Goal: Information Seeking & Learning: Learn about a topic

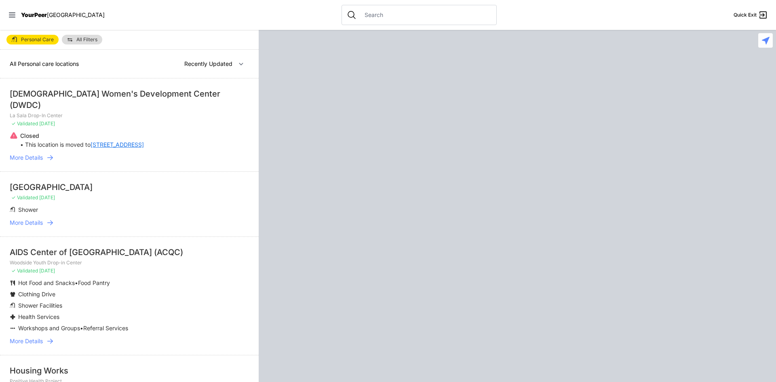
select select "recentlyUpdated"
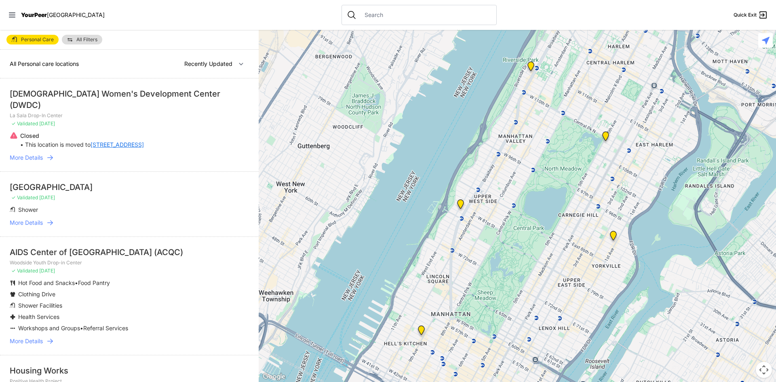
click at [107, 141] on link "[STREET_ADDRESS]" at bounding box center [117, 145] width 53 height 8
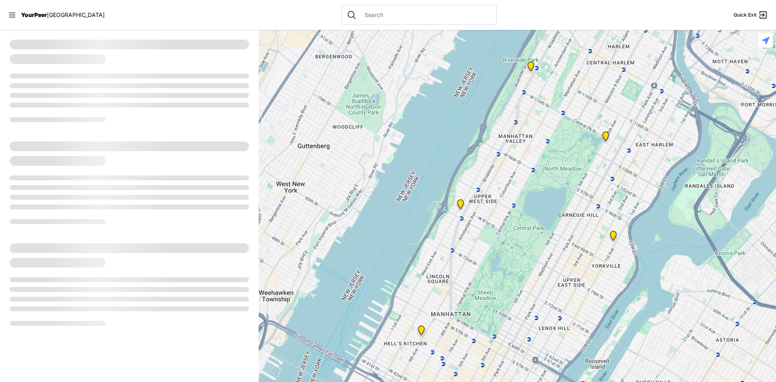
select select "recentlyUpdated"
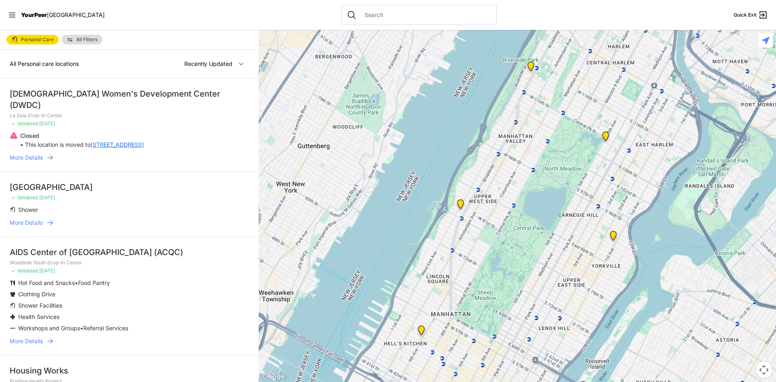
click at [460, 203] on img "Pathways Adult Drop-In Program" at bounding box center [460, 205] width 17 height 19
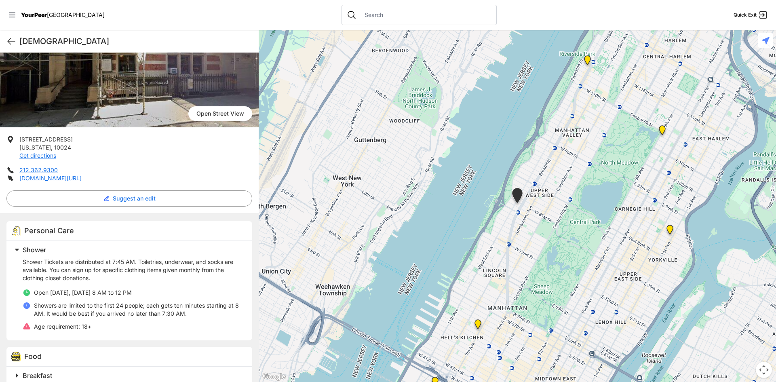
scroll to position [81, 0]
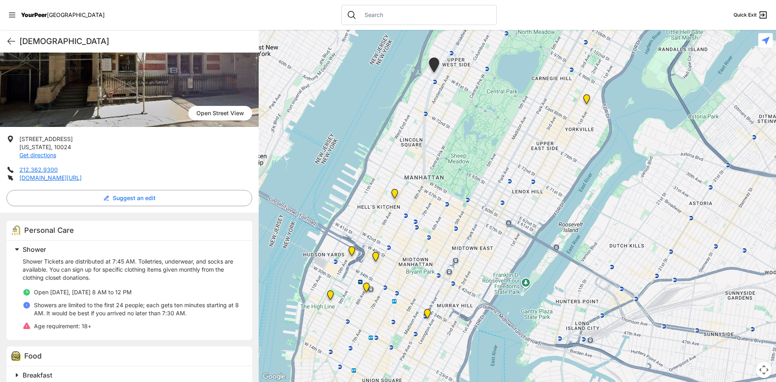
drag, startPoint x: 557, startPoint y: 286, endPoint x: 473, endPoint y: 156, distance: 155.3
click at [473, 156] on div at bounding box center [517, 206] width 517 height 352
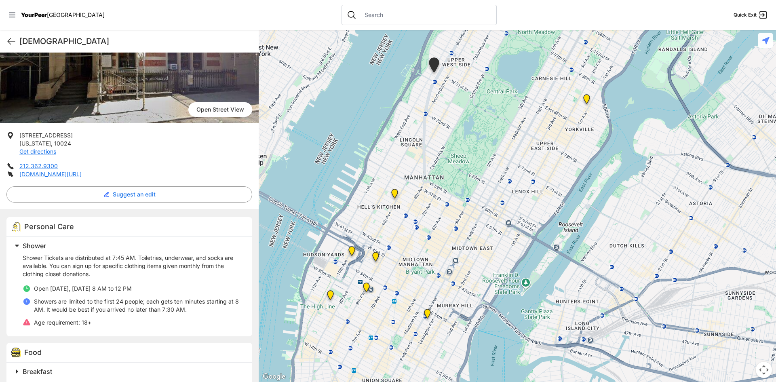
scroll to position [51, 0]
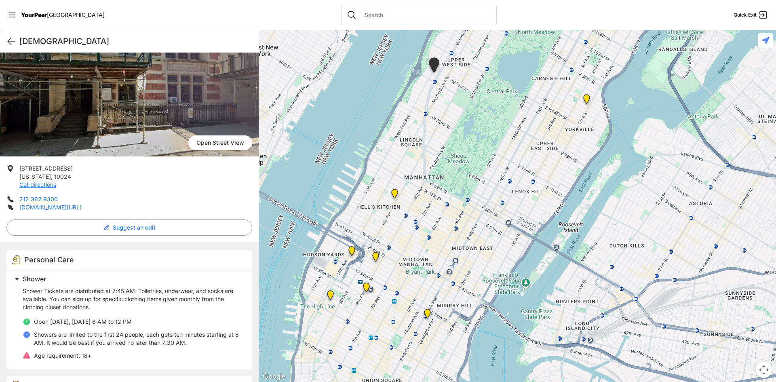
click at [82, 205] on link "allangelschurch.com/community-ministries/get-services" at bounding box center [50, 207] width 62 height 7
select select "recentlyUpdated"
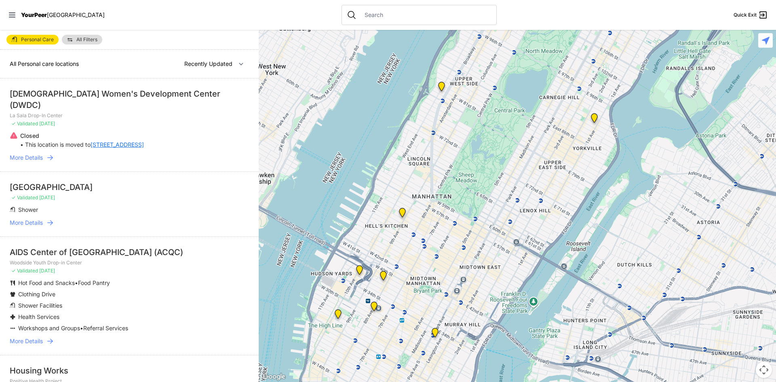
drag, startPoint x: 537, startPoint y: 317, endPoint x: 530, endPoint y: 222, distance: 94.4
click at [530, 222] on div at bounding box center [517, 206] width 517 height 352
click at [400, 212] on img "9th Avenue Drop-in Center" at bounding box center [402, 214] width 17 height 19
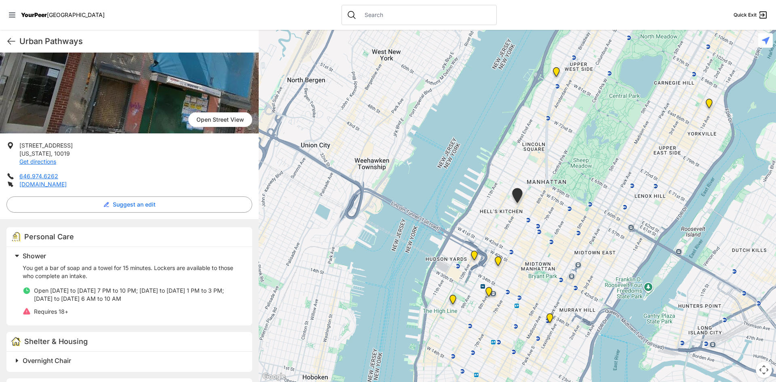
scroll to position [81, 0]
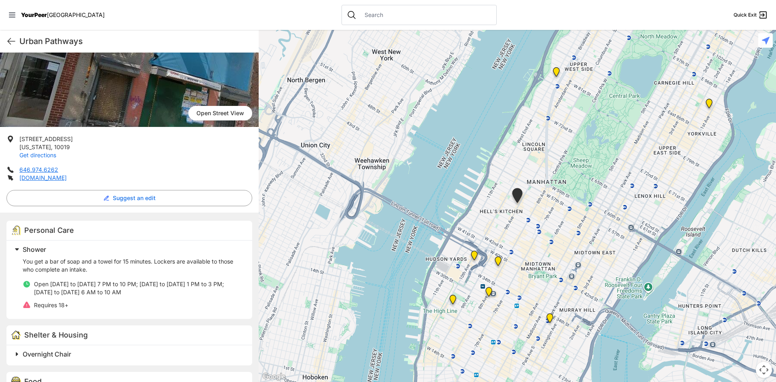
click at [44, 157] on link "Get directions" at bounding box center [37, 155] width 37 height 7
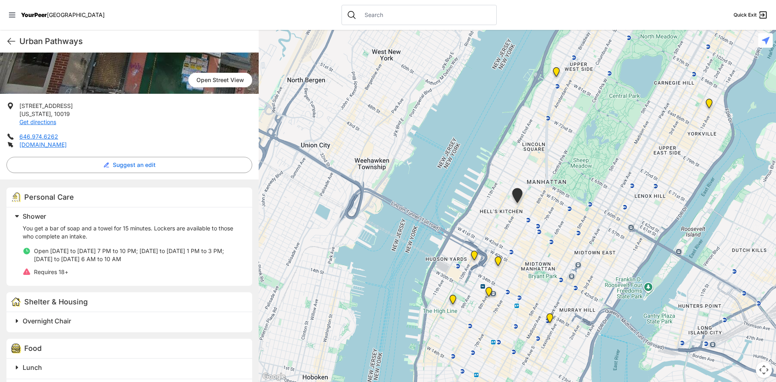
scroll to position [0, 0]
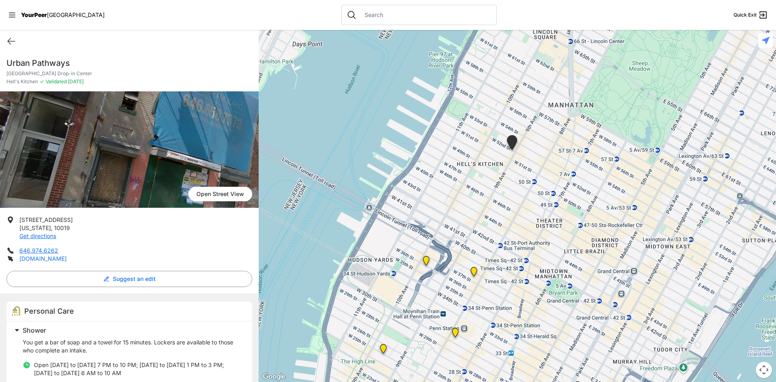
click at [56, 261] on link "[DOMAIN_NAME]" at bounding box center [42, 258] width 47 height 7
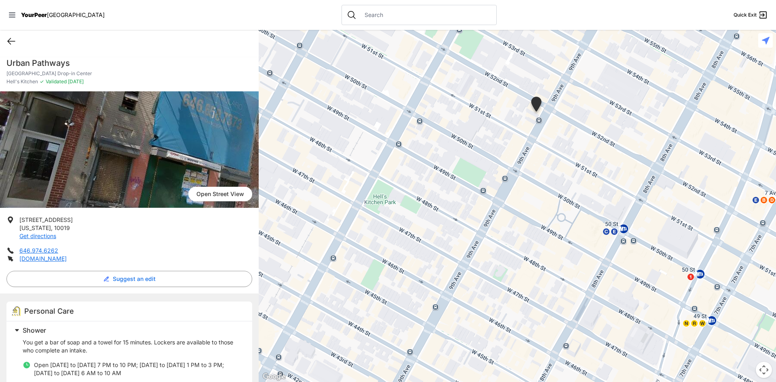
click at [7, 39] on icon at bounding box center [11, 41] width 10 height 10
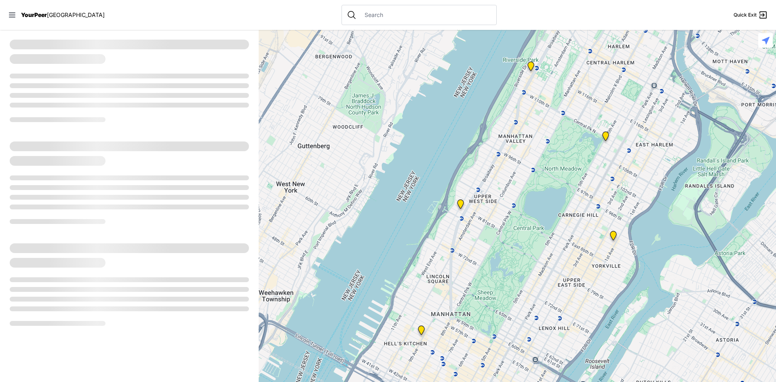
select select "recentlyUpdated"
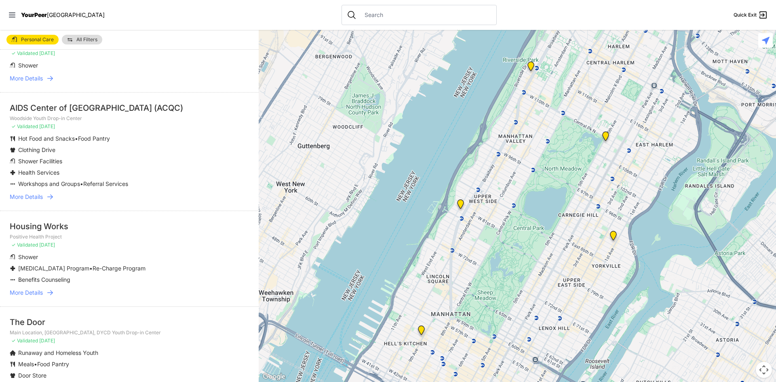
scroll to position [162, 0]
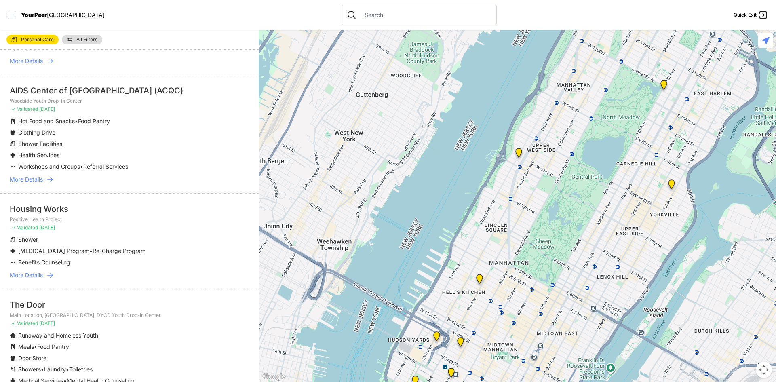
drag, startPoint x: 514, startPoint y: 277, endPoint x: 573, endPoint y: 224, distance: 79.3
click at [573, 224] on div at bounding box center [517, 206] width 517 height 352
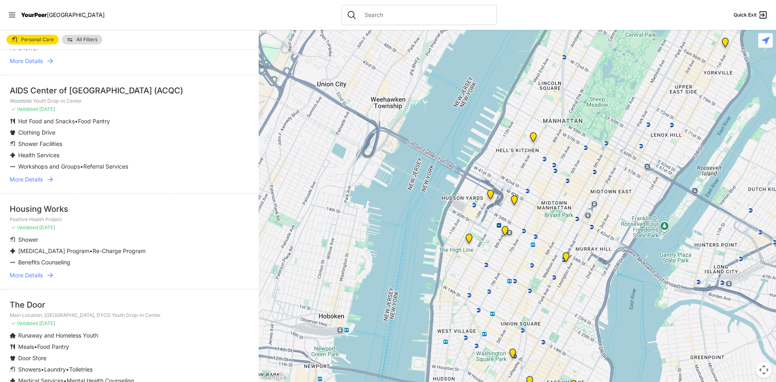
drag, startPoint x: 502, startPoint y: 284, endPoint x: 556, endPoint y: 138, distance: 155.5
click at [556, 138] on div at bounding box center [517, 206] width 517 height 352
click at [45, 12] on span "YourPeer" at bounding box center [34, 14] width 26 height 7
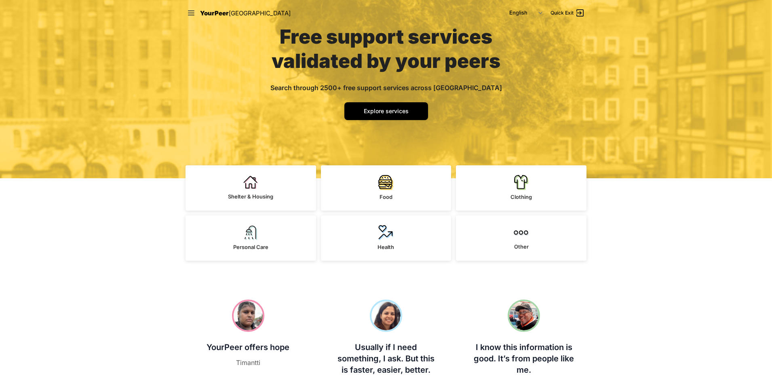
scroll to position [81, 0]
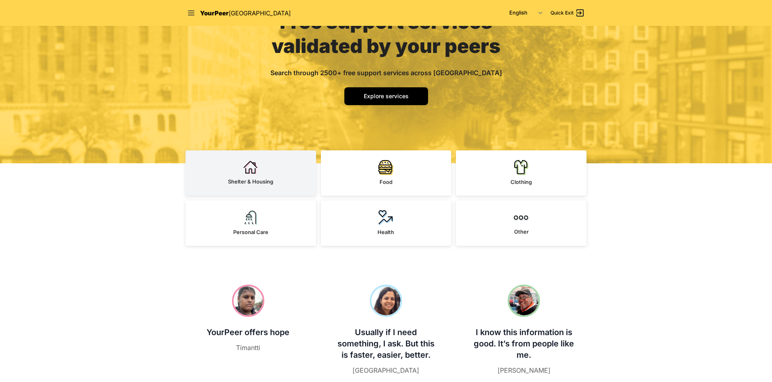
click at [277, 177] on link "Shelter & Housing" at bounding box center [251, 172] width 131 height 45
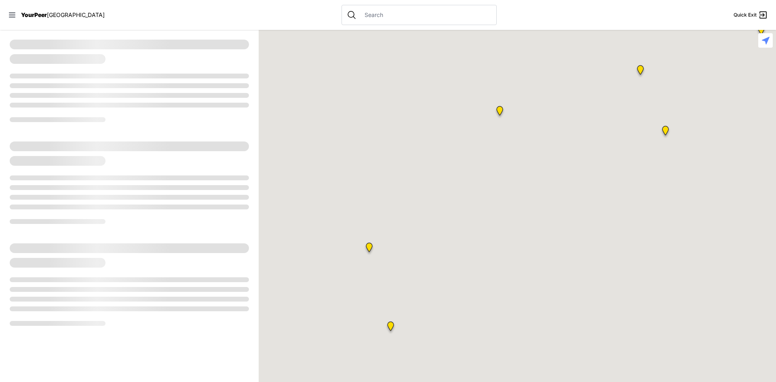
select select "recentlyUpdated"
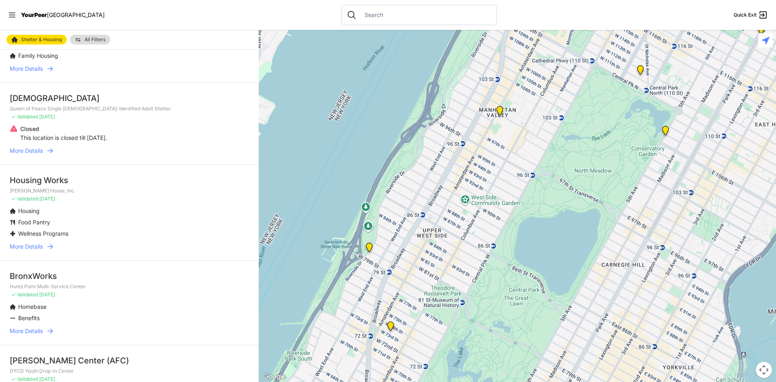
scroll to position [202, 0]
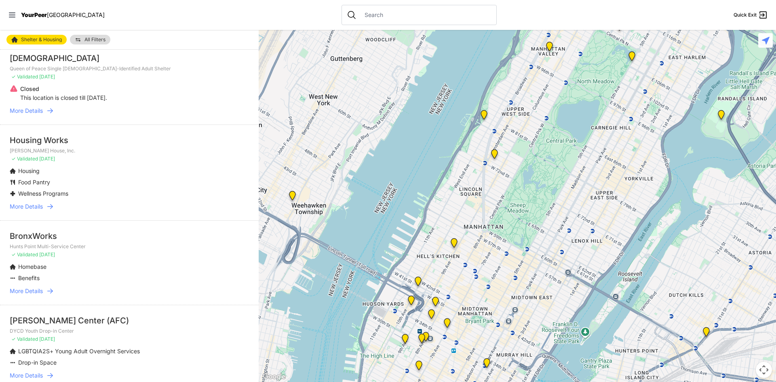
drag, startPoint x: 439, startPoint y: 295, endPoint x: 507, endPoint y: 118, distance: 189.9
click at [503, 146] on img "Hamilton Senior Center" at bounding box center [494, 155] width 17 height 19
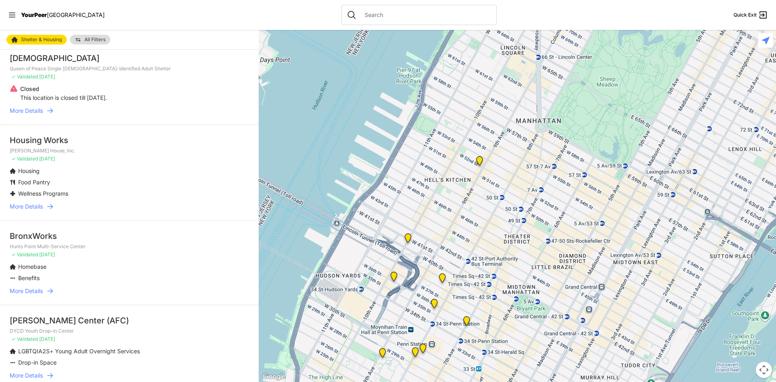
drag, startPoint x: 460, startPoint y: 279, endPoint x: 465, endPoint y: 250, distance: 29.2
click at [465, 252] on div at bounding box center [517, 206] width 517 height 352
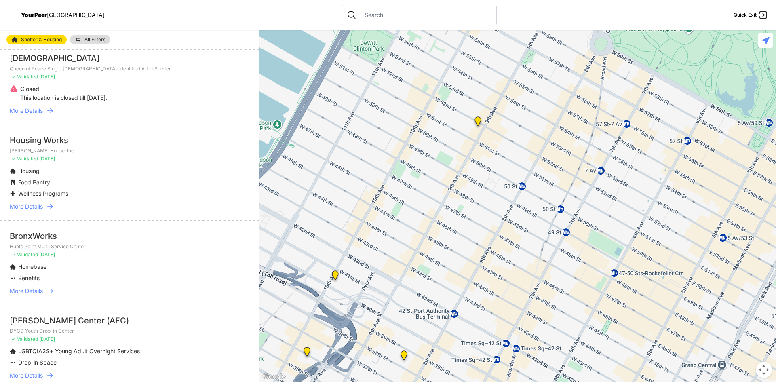
click at [475, 118] on img "9th Avenue Drop-in Center" at bounding box center [478, 122] width 17 height 19
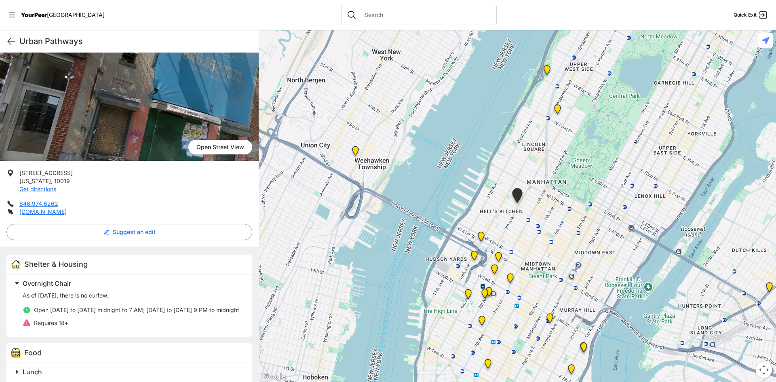
scroll to position [121, 0]
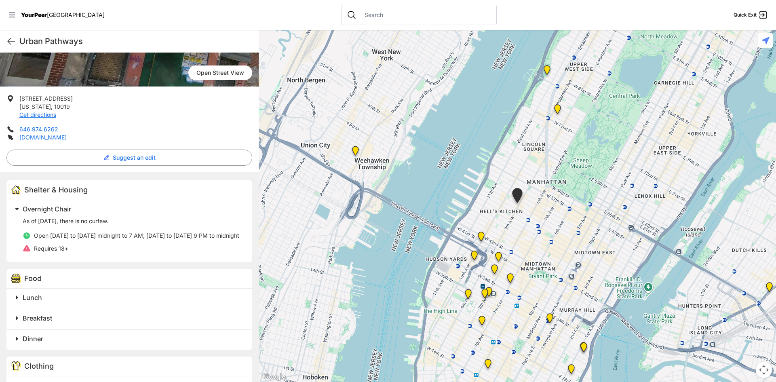
click at [25, 207] on span "Overnight Chair" at bounding box center [47, 209] width 49 height 8
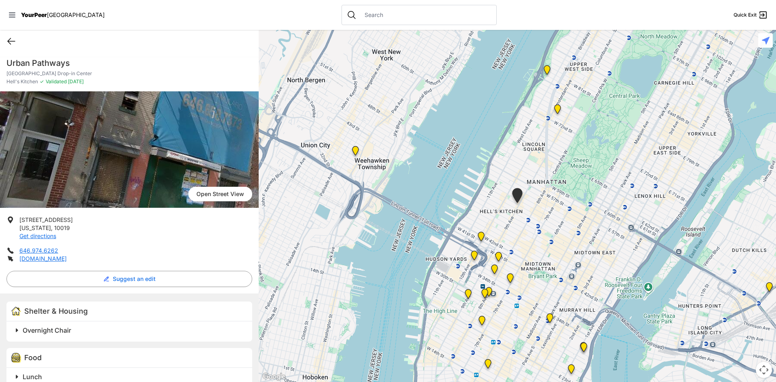
click at [7, 42] on icon at bounding box center [11, 41] width 10 height 10
select select "recentlyUpdated"
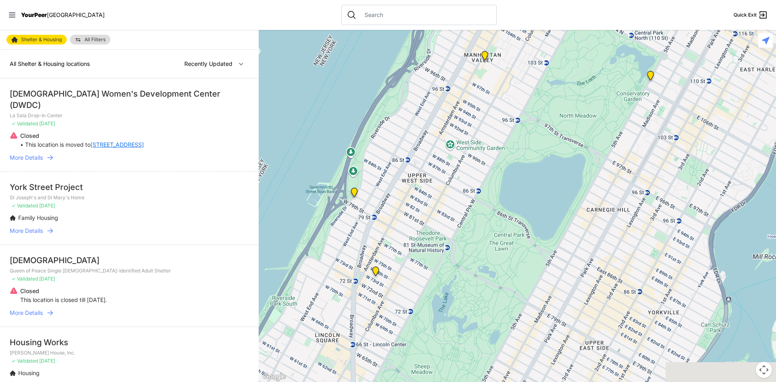
drag, startPoint x: 395, startPoint y: 196, endPoint x: 531, endPoint y: 78, distance: 180.3
click at [531, 78] on div at bounding box center [517, 206] width 517 height 352
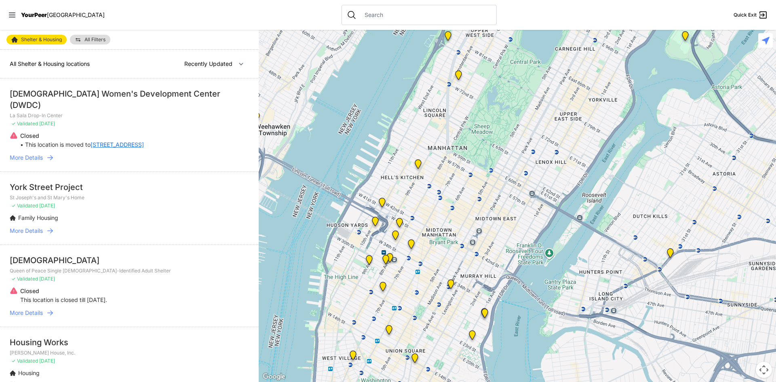
drag, startPoint x: 458, startPoint y: 245, endPoint x: 481, endPoint y: 136, distance: 111.9
click at [481, 136] on div at bounding box center [517, 206] width 517 height 352
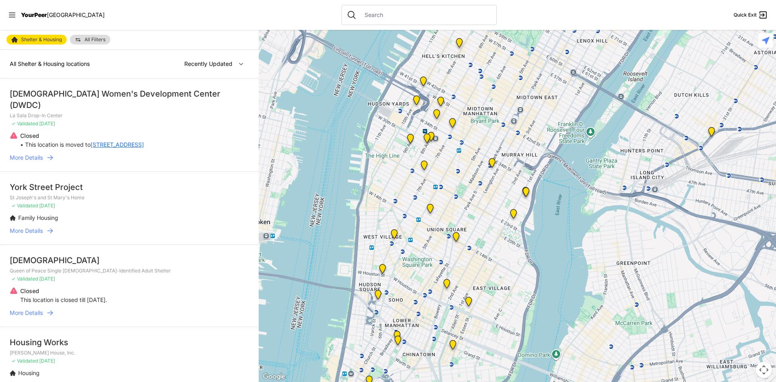
drag, startPoint x: 393, startPoint y: 302, endPoint x: 434, endPoint y: 181, distance: 128.0
click at [434, 181] on div at bounding box center [517, 206] width 517 height 352
